Goal: Task Accomplishment & Management: Manage account settings

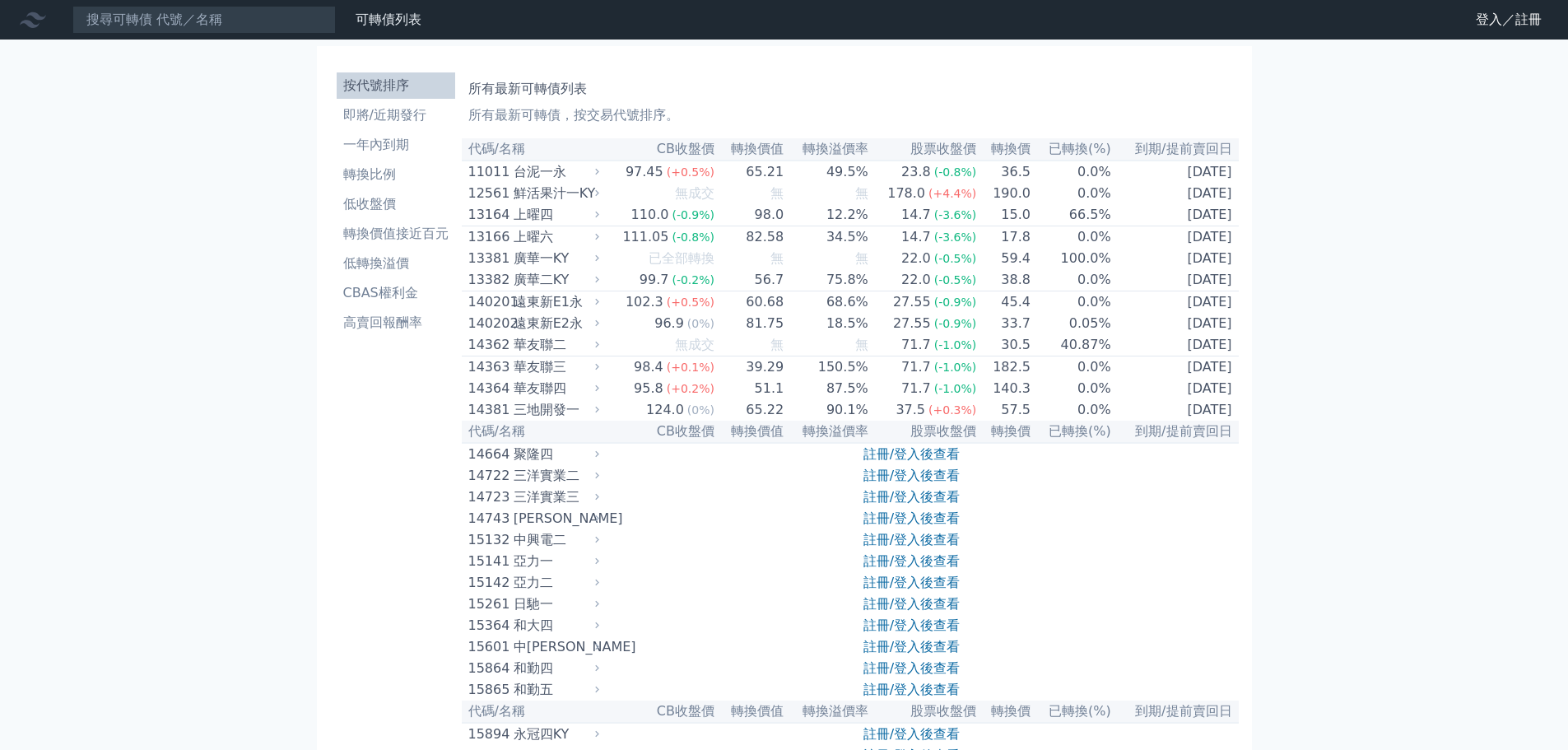
click at [234, 5] on nav "可轉債列表 財務數據 可轉債列表 財務數據 登入／註冊 登入／註冊" at bounding box center [784, 20] width 1568 height 40
click at [231, 26] on input at bounding box center [204, 19] width 263 height 28
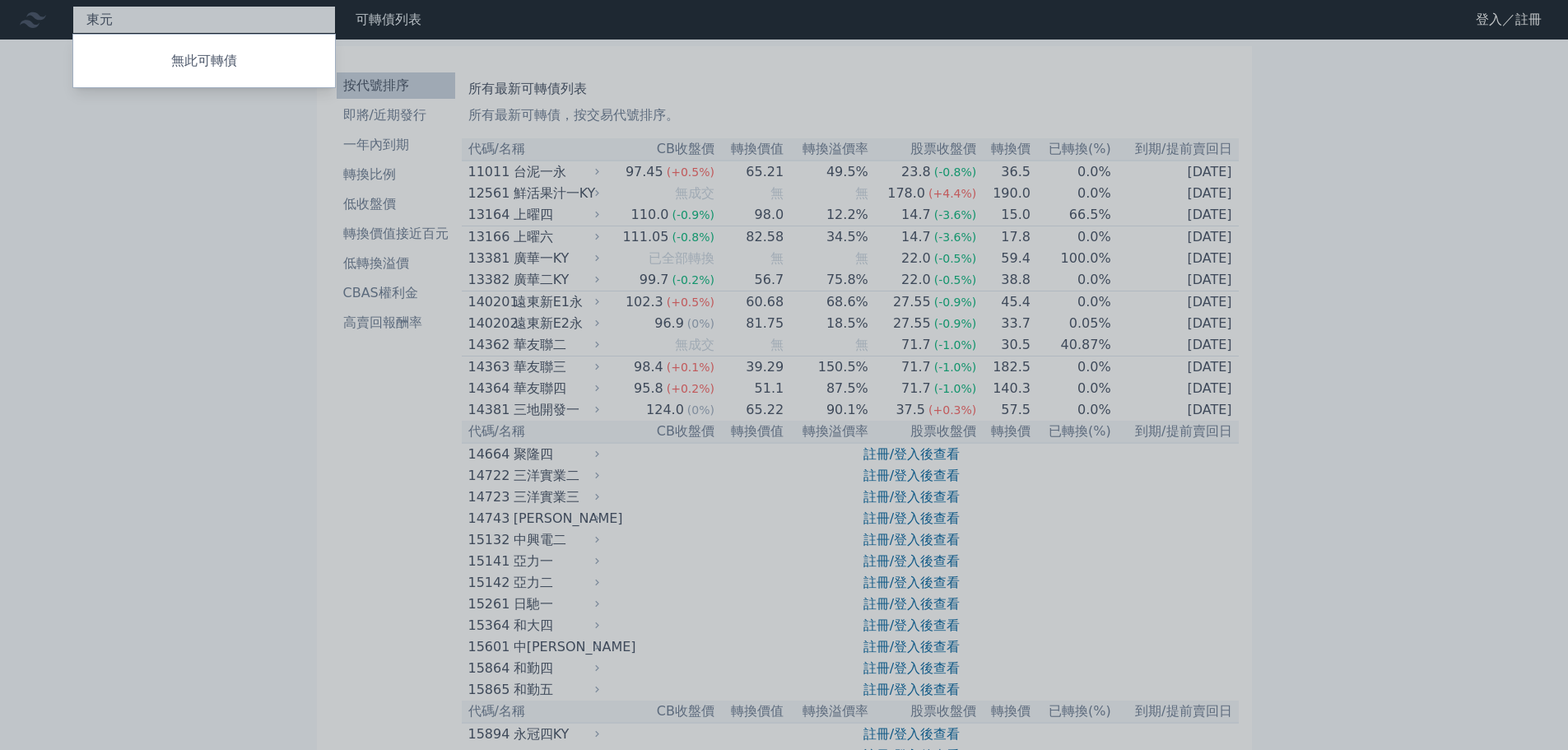
type input "東元"
click at [210, 163] on div at bounding box center [784, 375] width 1568 height 750
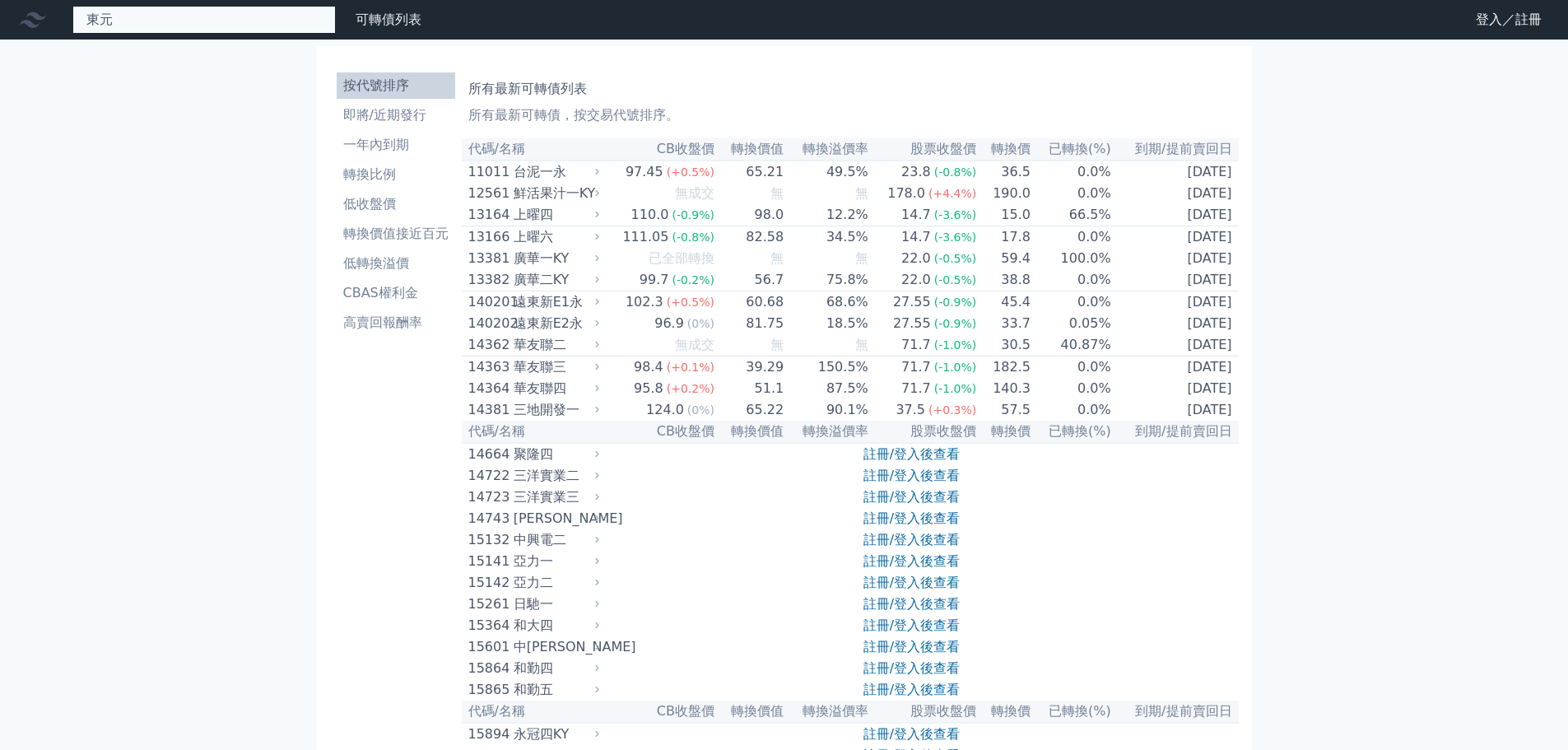
click at [185, 31] on div "東元 無此可轉債" at bounding box center [204, 19] width 263 height 28
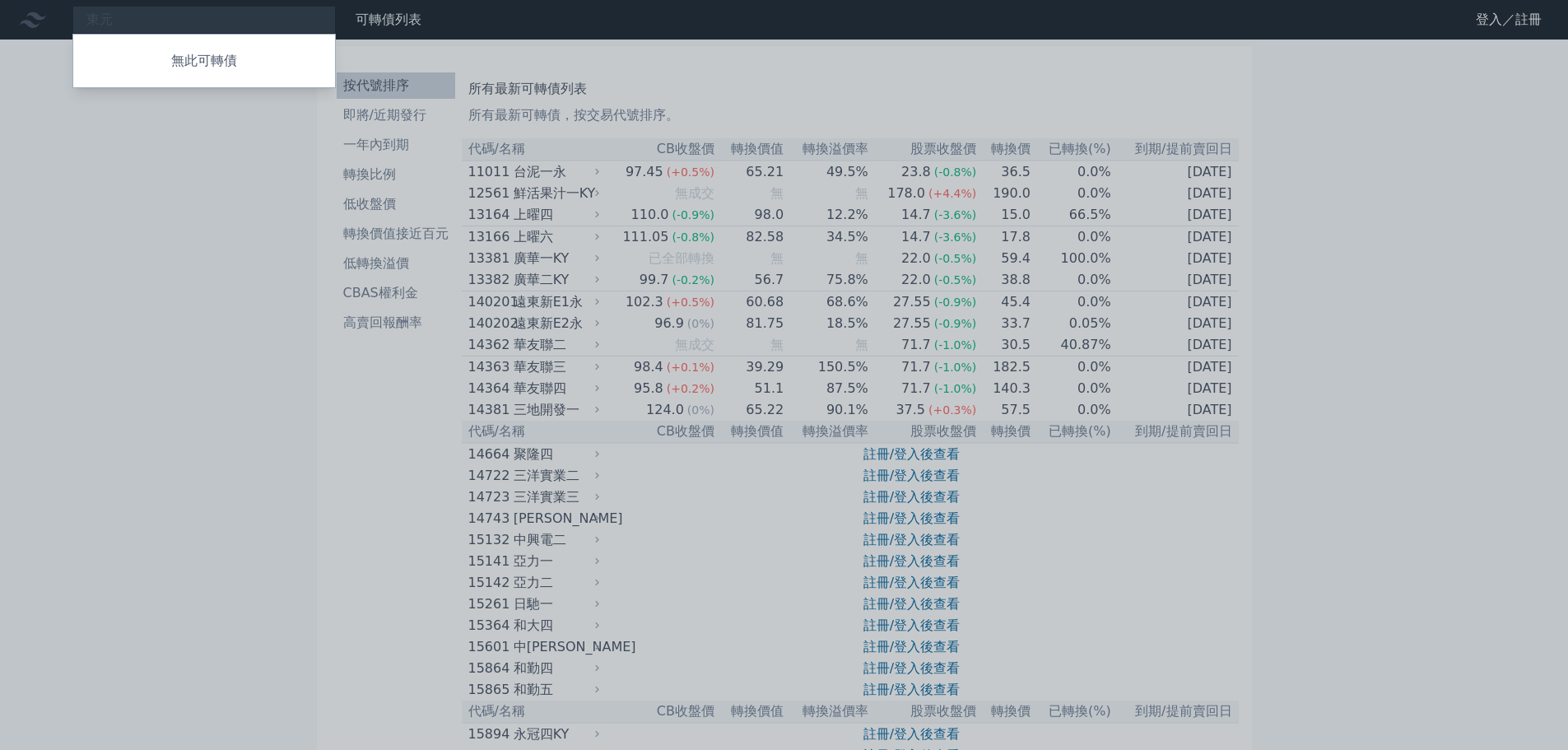
click at [198, 77] on div "無此可轉債" at bounding box center [204, 61] width 263 height 54
click at [163, 227] on div at bounding box center [784, 375] width 1568 height 750
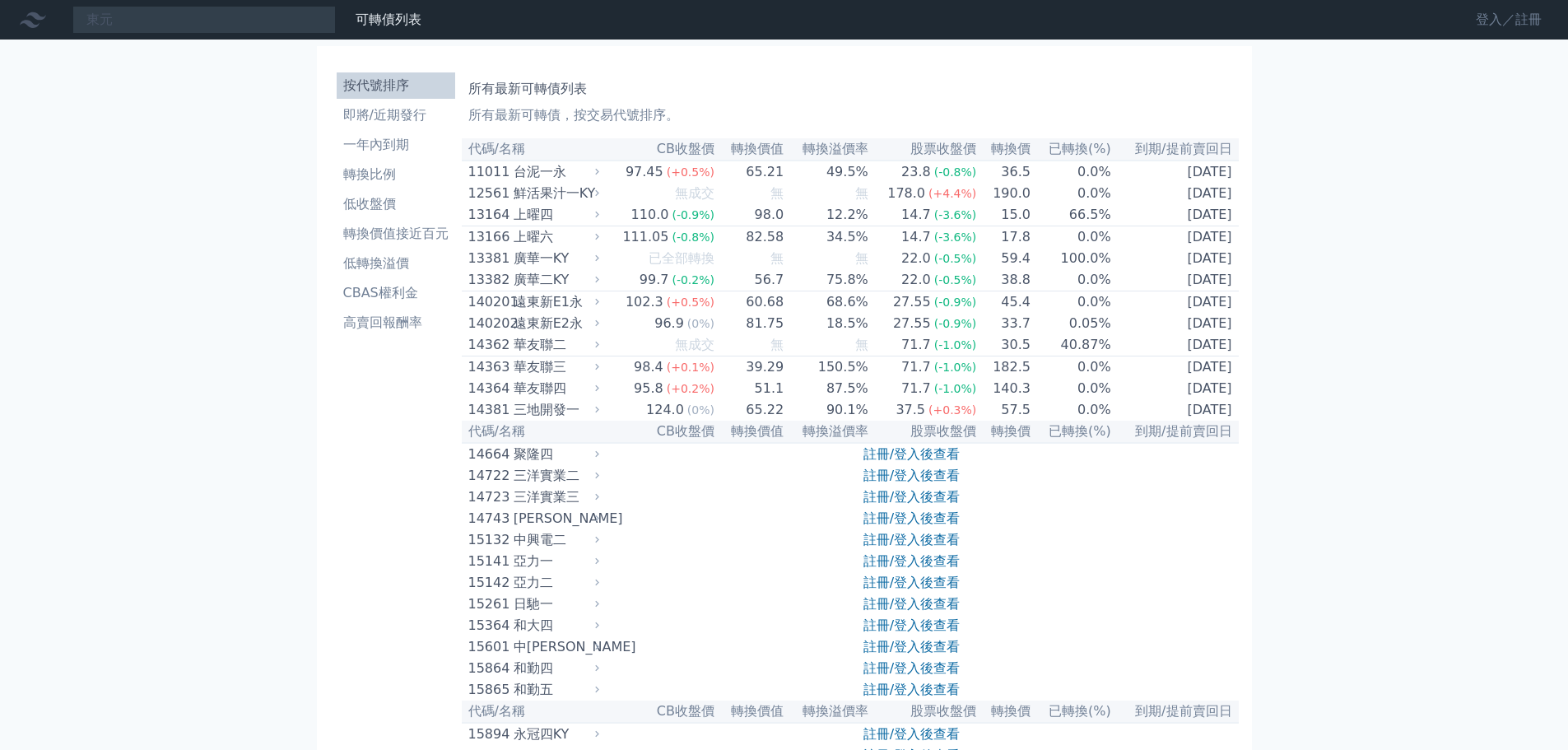
click at [1523, 24] on link "登入／註冊" at bounding box center [1509, 19] width 93 height 26
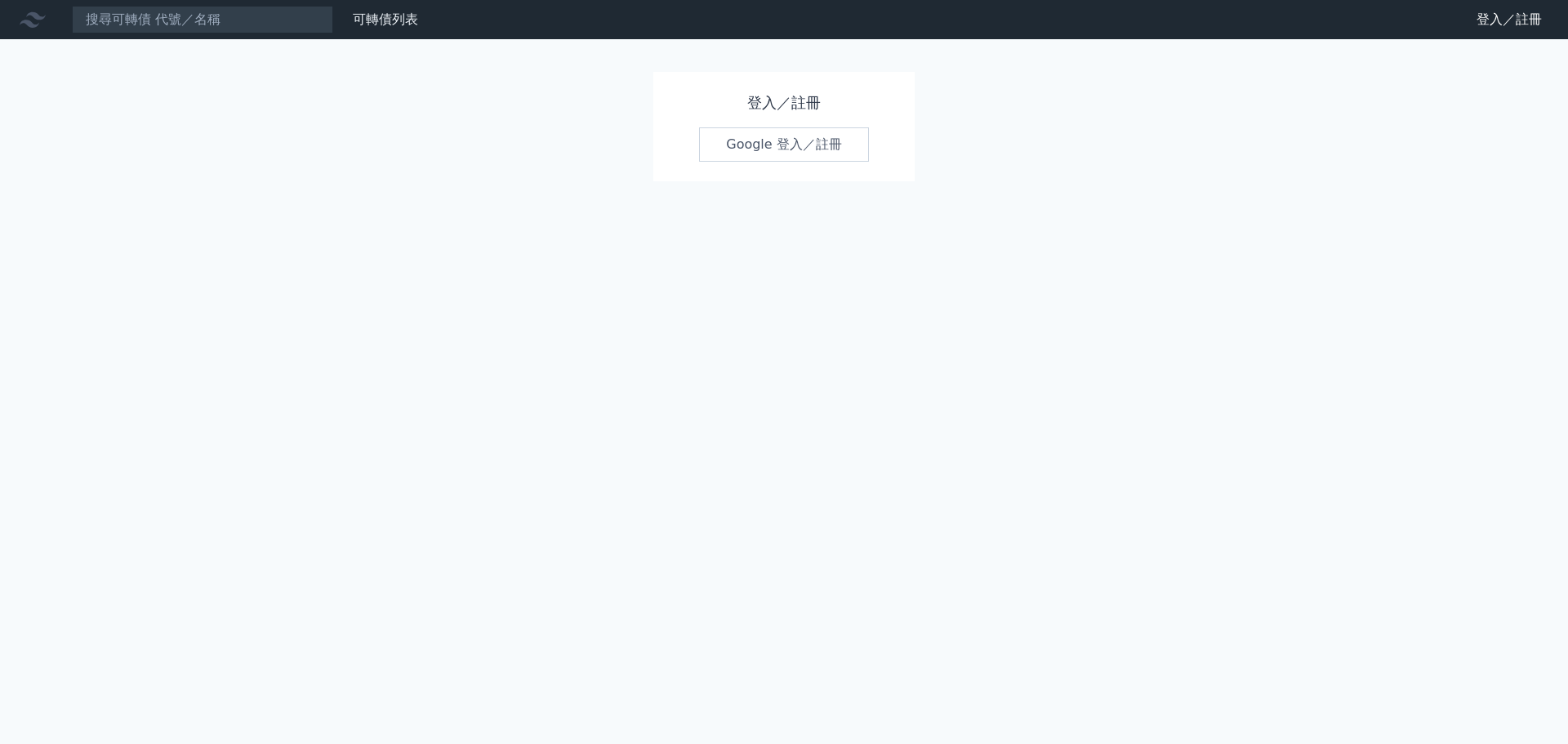
click at [734, 140] on link "Google 登入／註冊" at bounding box center [784, 144] width 170 height 34
